Goal: Information Seeking & Learning: Learn about a topic

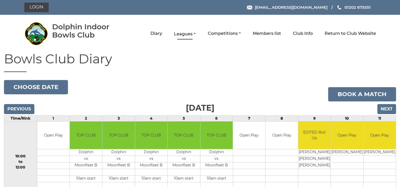
click at [183, 34] on link "Leagues" at bounding box center [185, 34] width 22 height 6
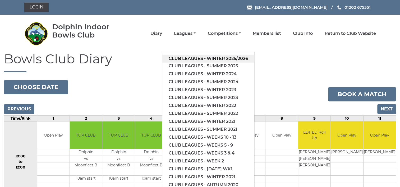
click at [185, 57] on link "Club leagues - Winter 2025/2026" at bounding box center [208, 59] width 92 height 8
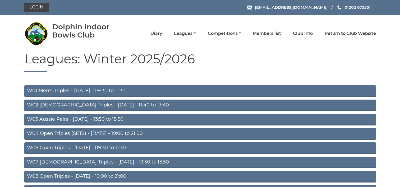
click at [76, 90] on link "W01 Men's Triples - [DATE] - 09:30 to 11:30" at bounding box center [200, 91] width 352 height 12
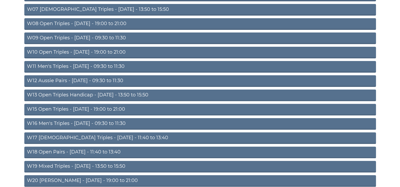
scroll to position [159, 0]
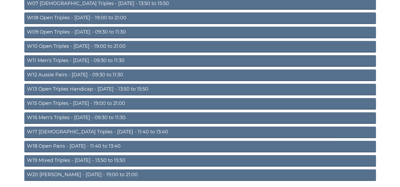
click at [76, 118] on link "W16 Men's Triples - Friday - 09:30 to 11:30" at bounding box center [200, 118] width 352 height 12
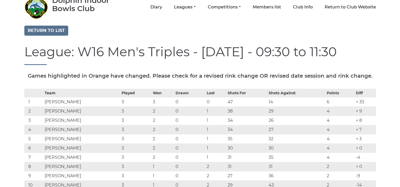
scroll to position [53, 0]
